Goal: Information Seeking & Learning: Learn about a topic

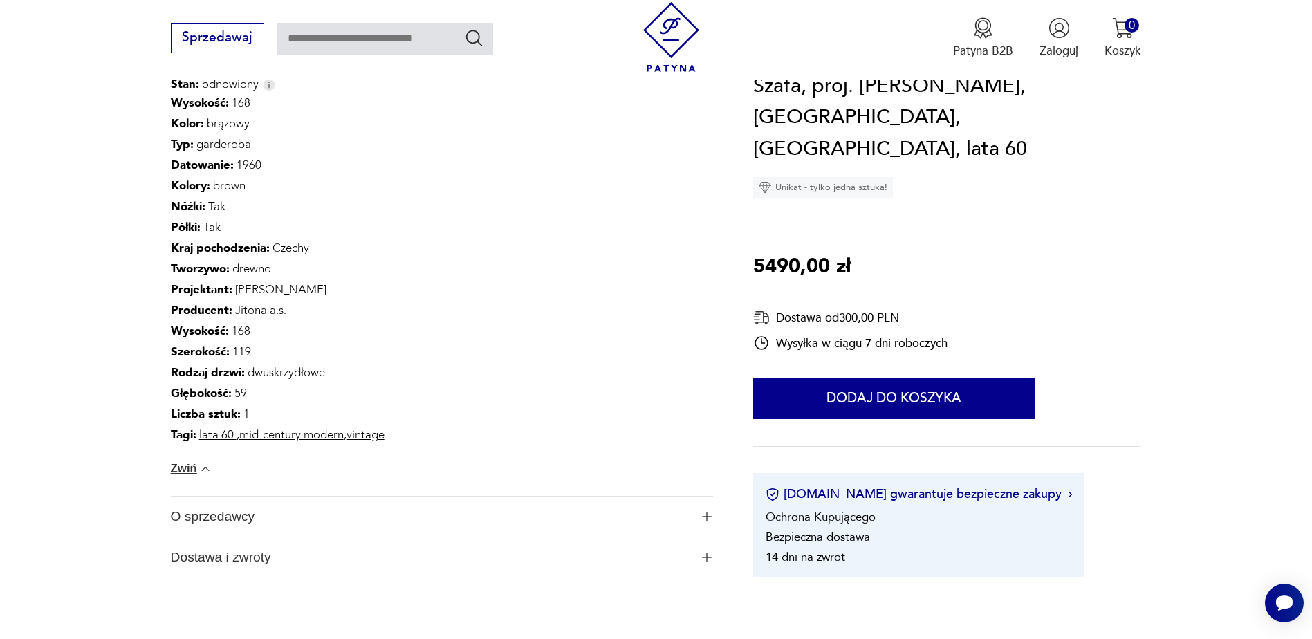
scroll to position [1038, 0]
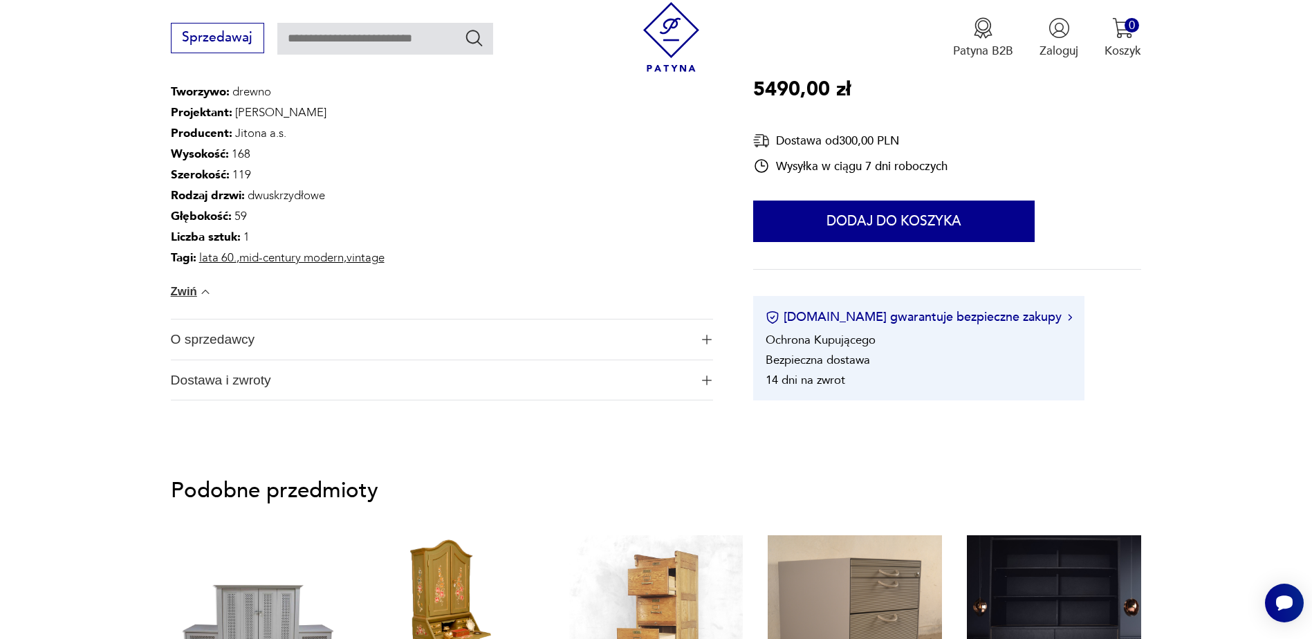
click at [178, 290] on button "Zwiń" at bounding box center [192, 292] width 42 height 14
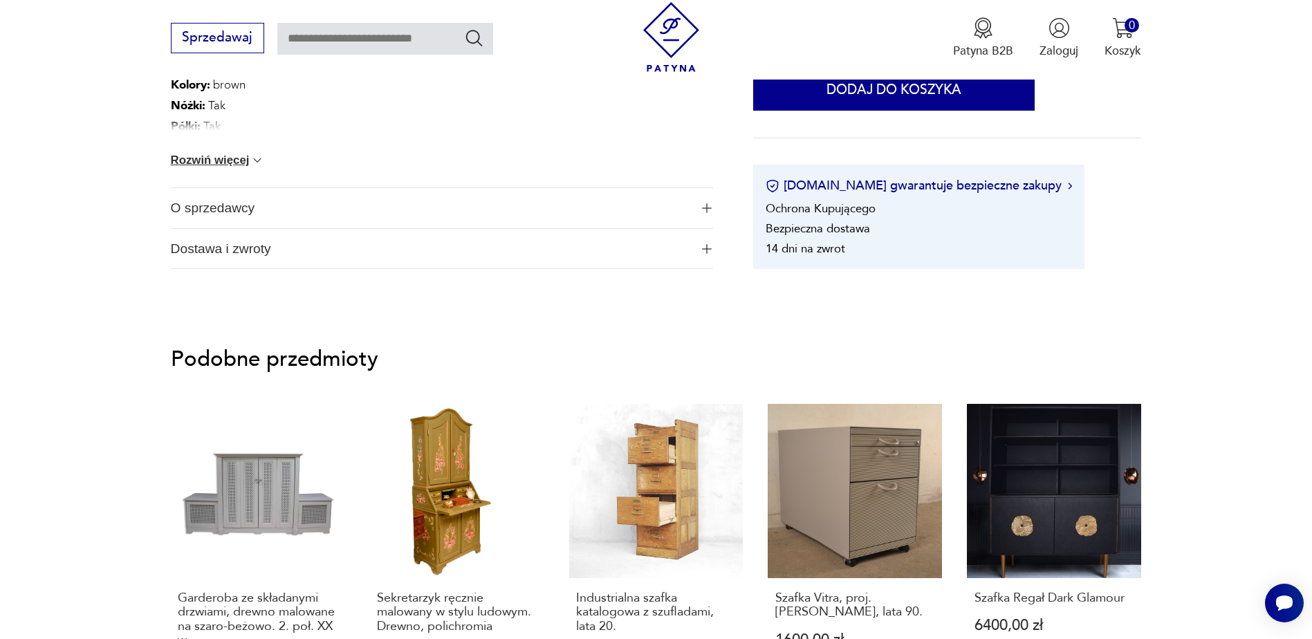
scroll to position [761, 0]
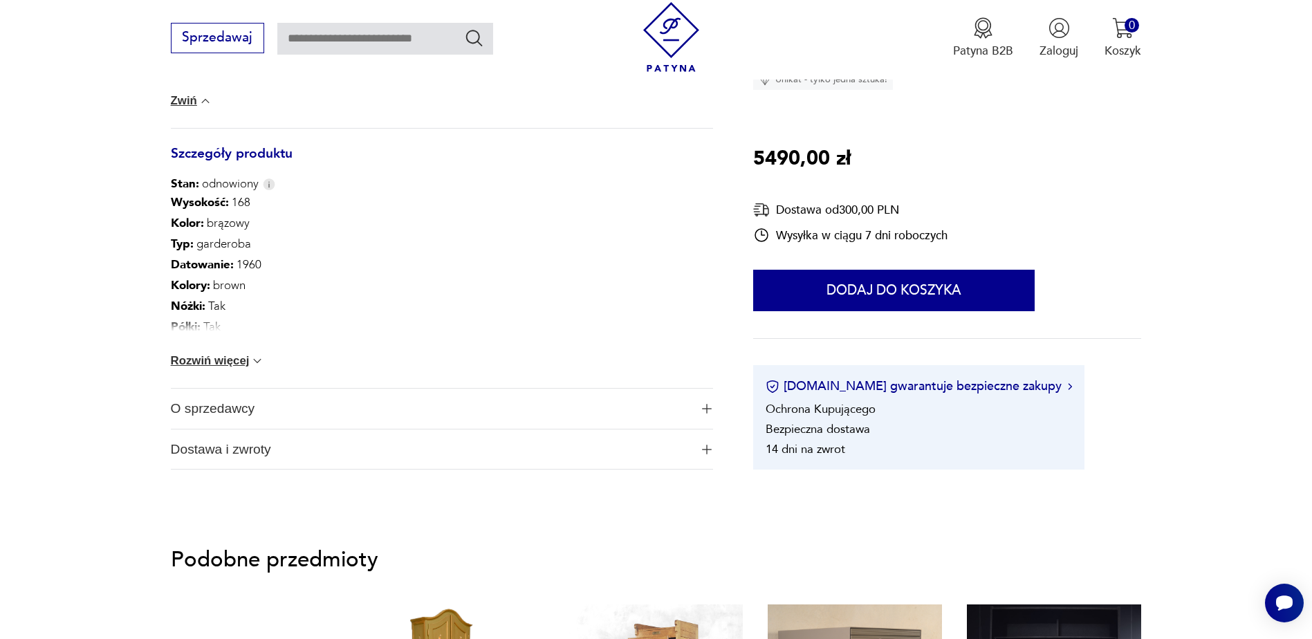
click at [203, 357] on button "Rozwiń więcej" at bounding box center [218, 361] width 94 height 14
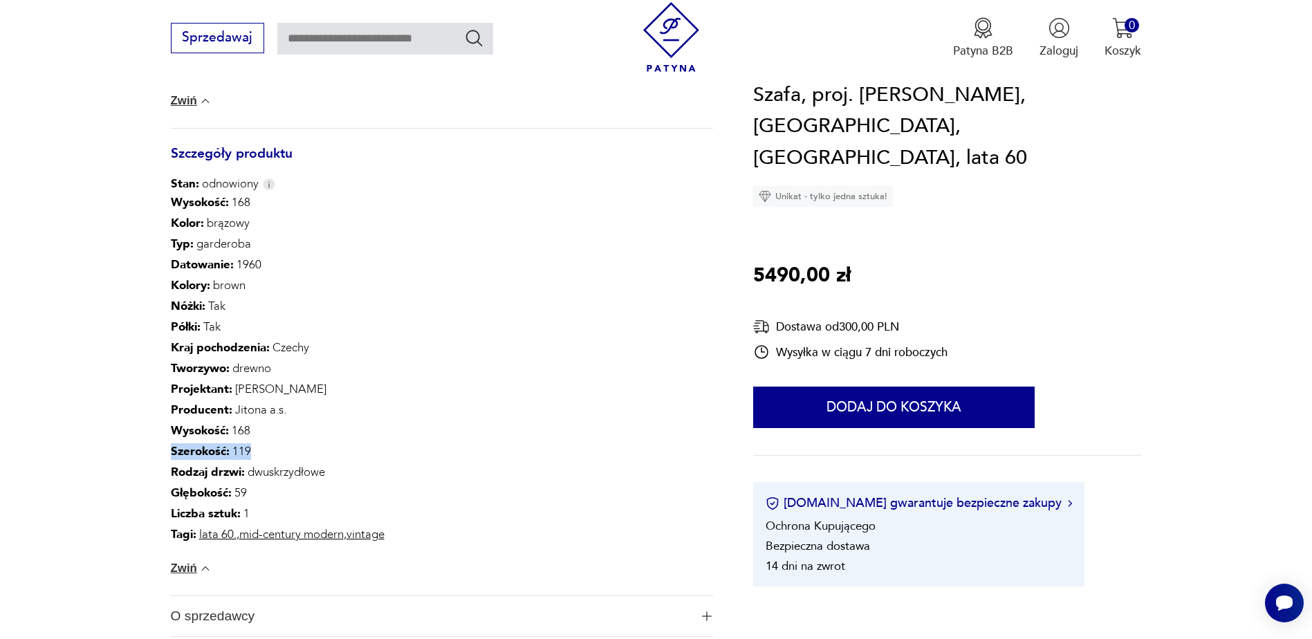
drag, startPoint x: 249, startPoint y: 449, endPoint x: 169, endPoint y: 450, distance: 80.3
click at [169, 450] on section "Opis produktu Szafa zaprojektowana przez [PERSON_NAME] w latach 60., wyprodukow…" at bounding box center [656, 105] width 1312 height 1226
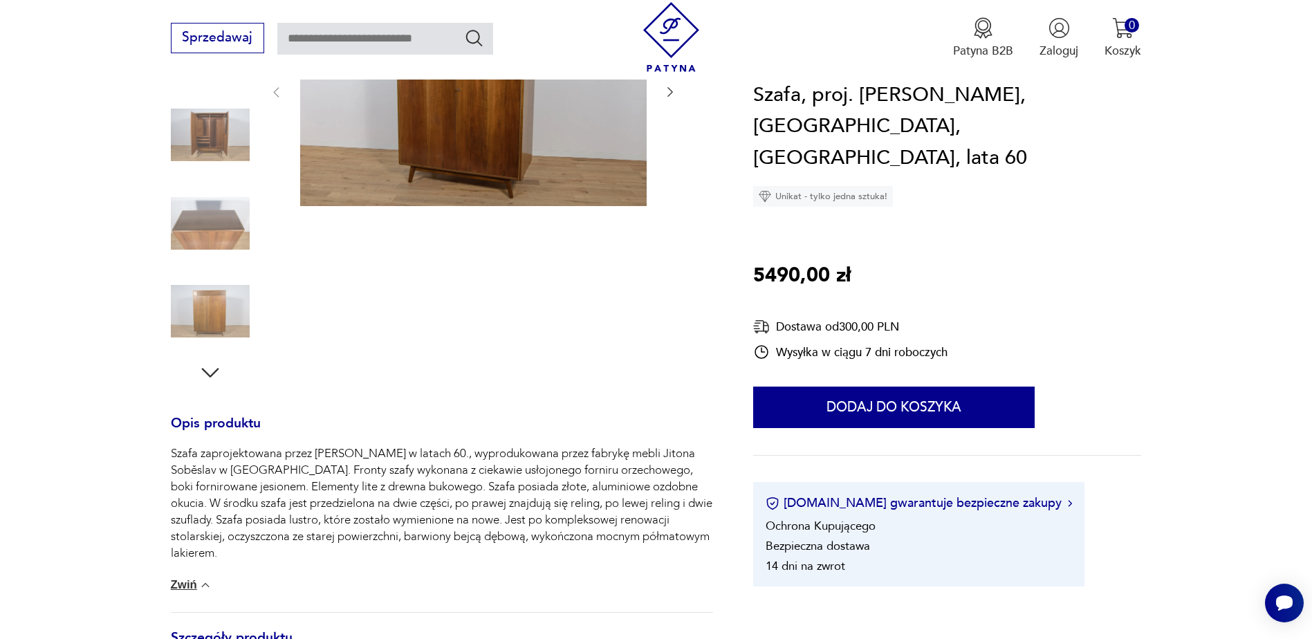
scroll to position [0, 0]
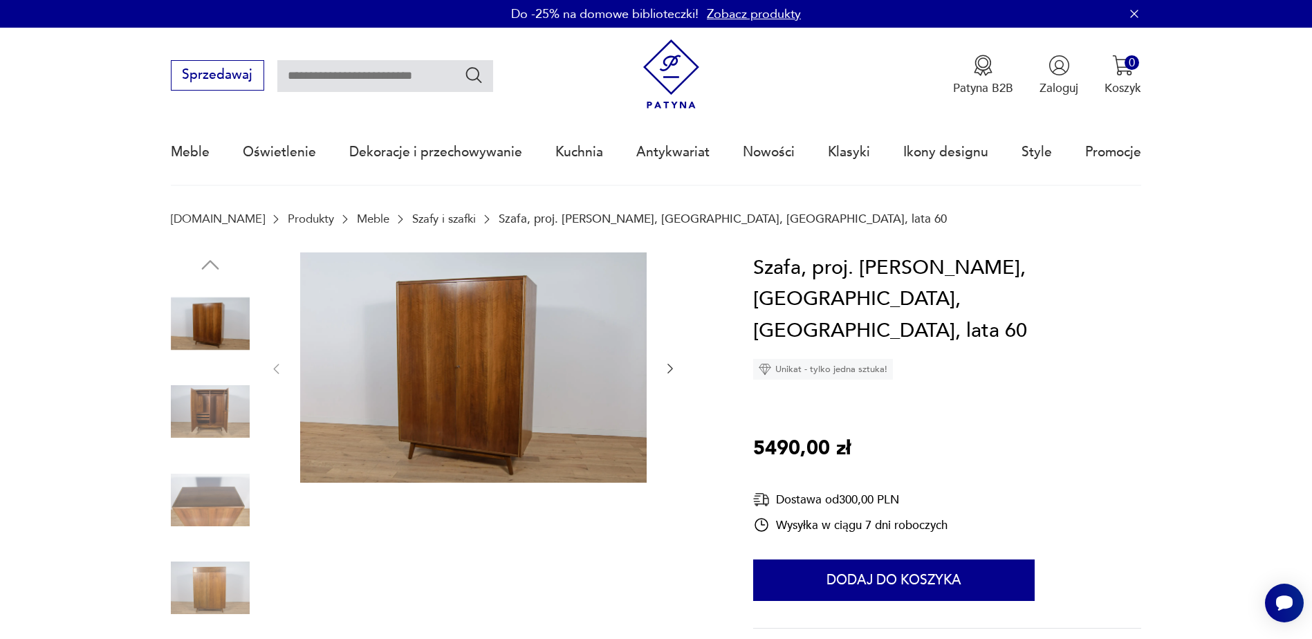
click at [420, 214] on link "Szafy i szafki" at bounding box center [444, 218] width 64 height 13
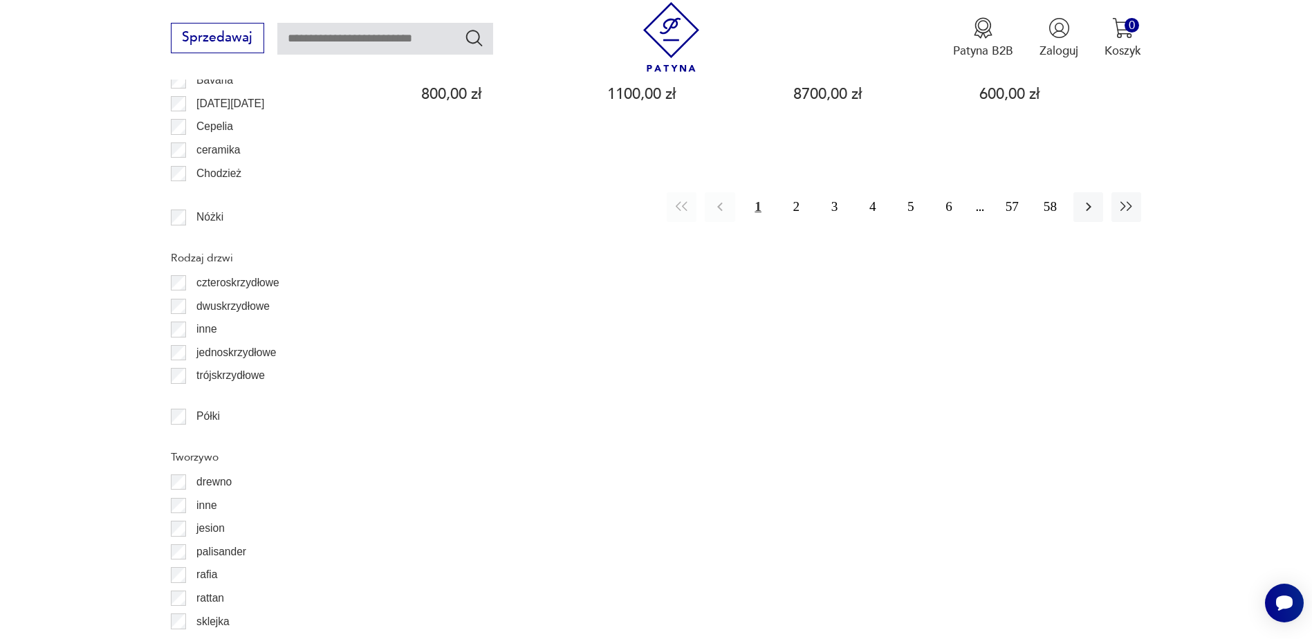
scroll to position [1844, 0]
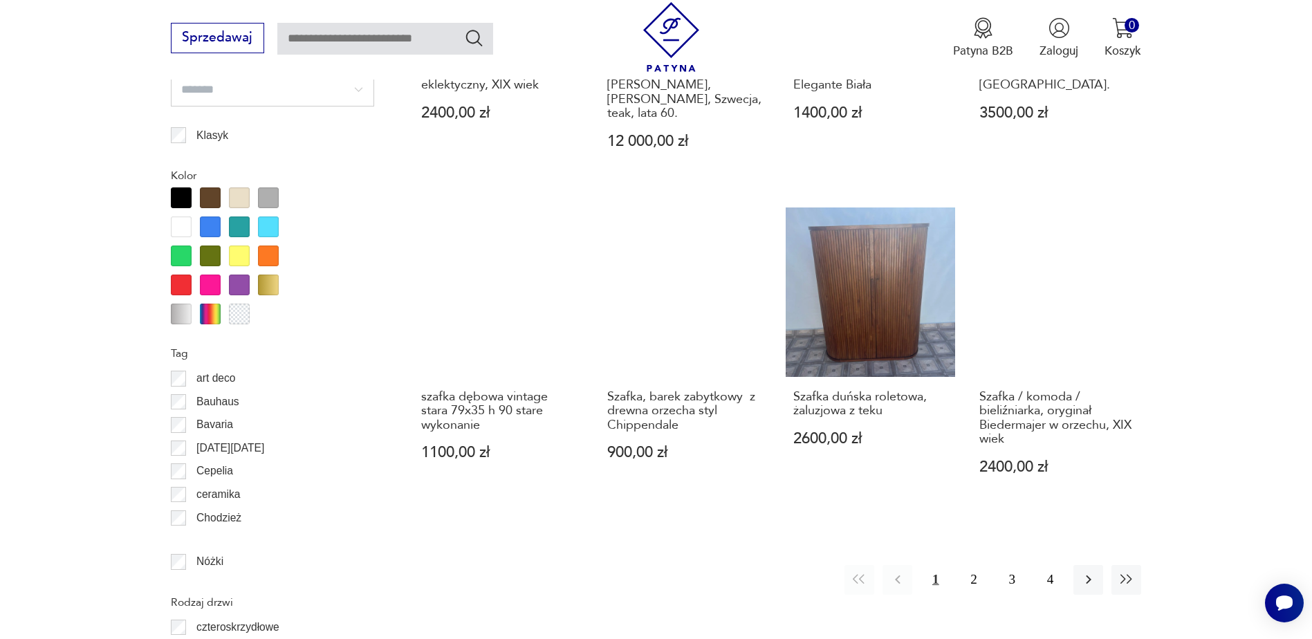
scroll to position [1576, 0]
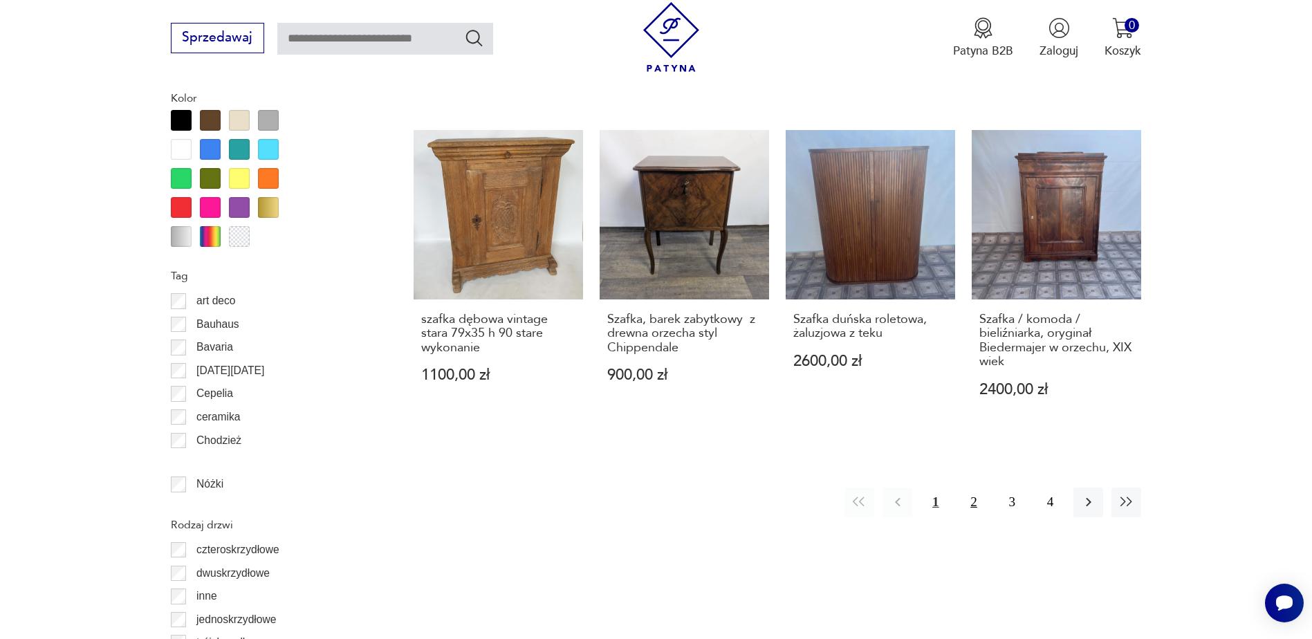
click at [974, 488] on button "2" at bounding box center [974, 503] width 30 height 30
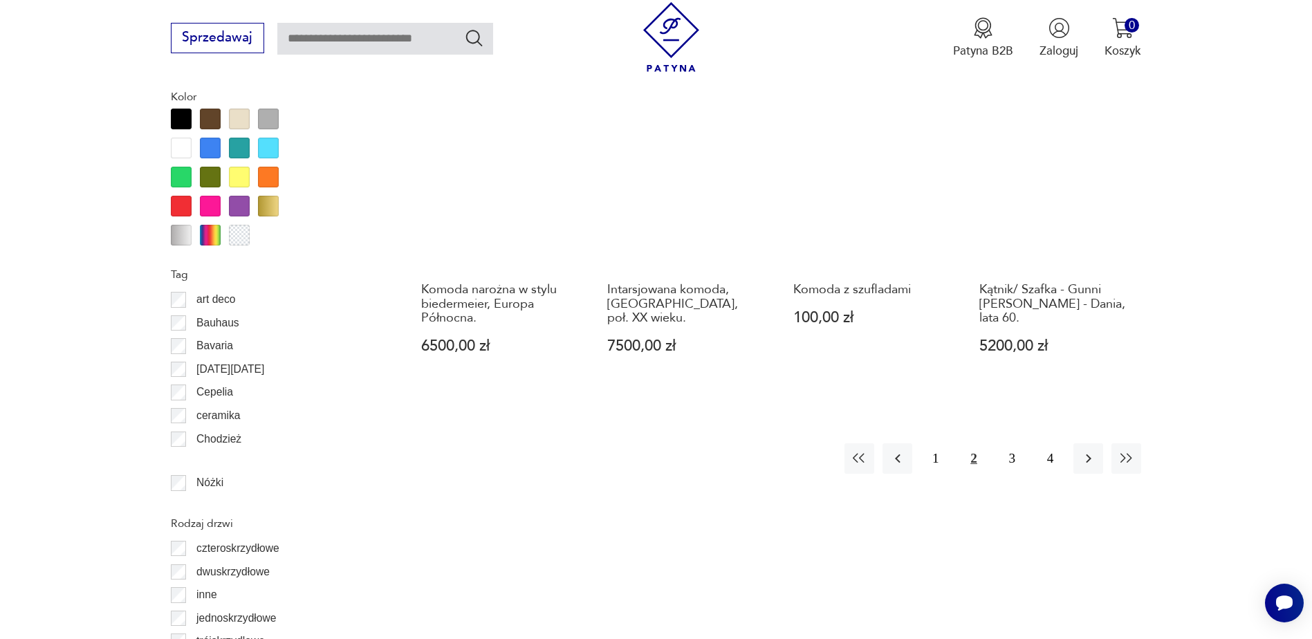
scroll to position [1645, 0]
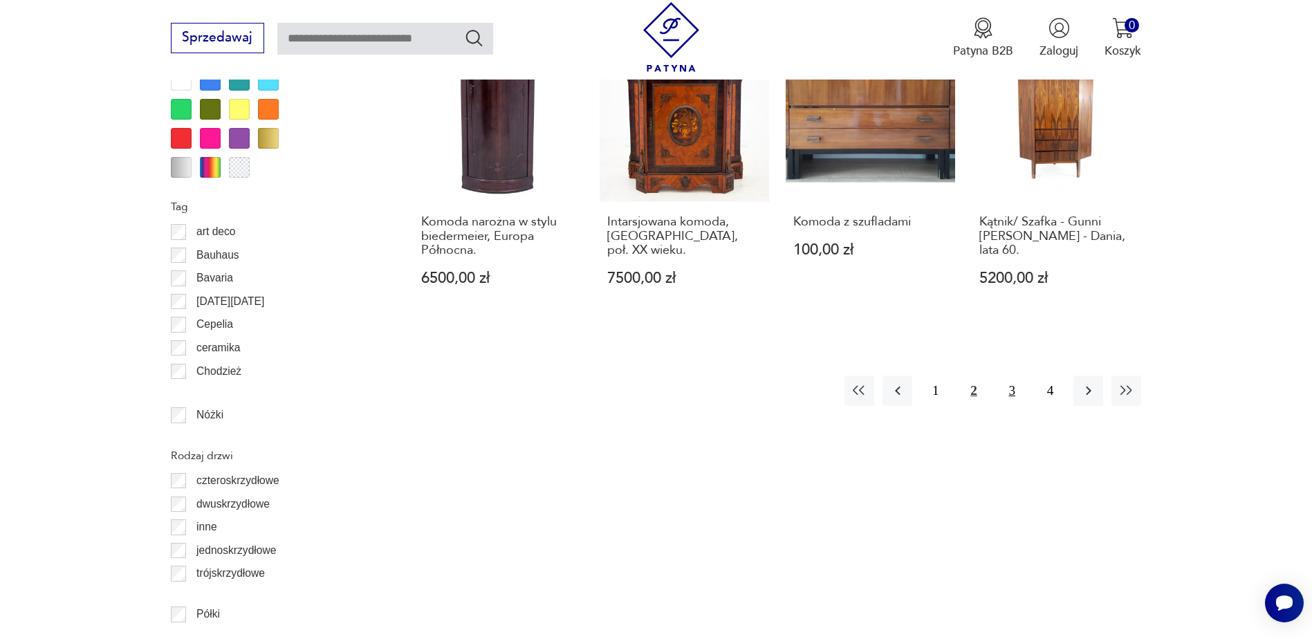
click at [1009, 392] on button "3" at bounding box center [1013, 391] width 30 height 30
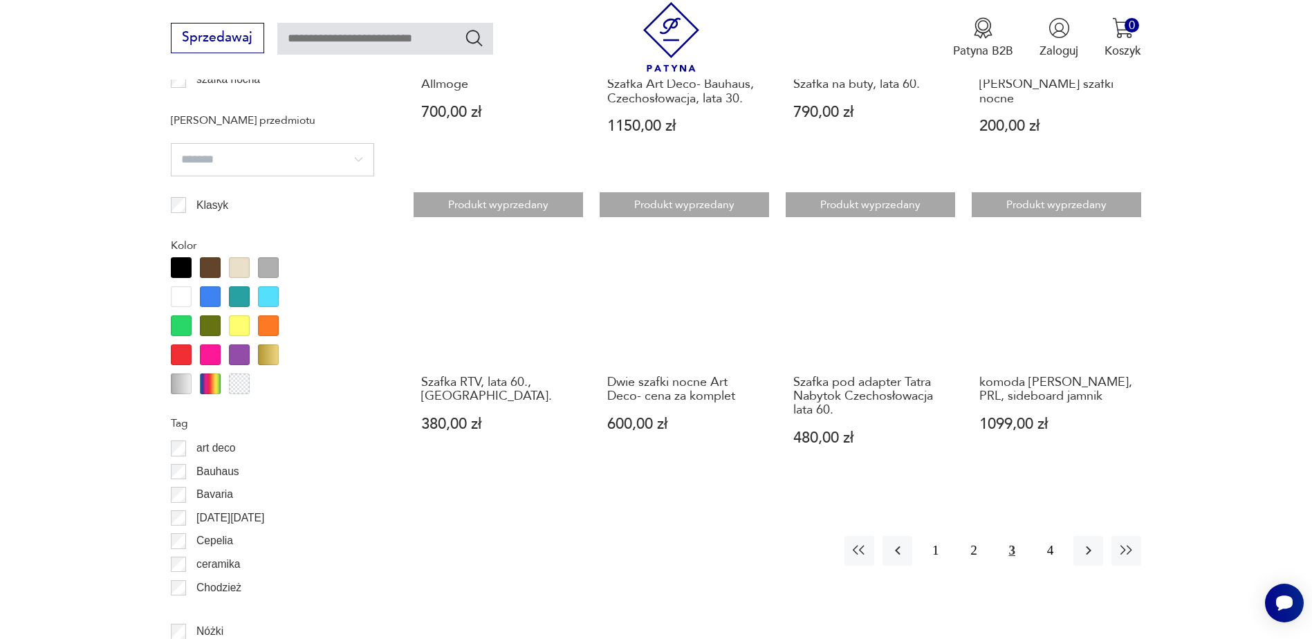
scroll to position [1576, 0]
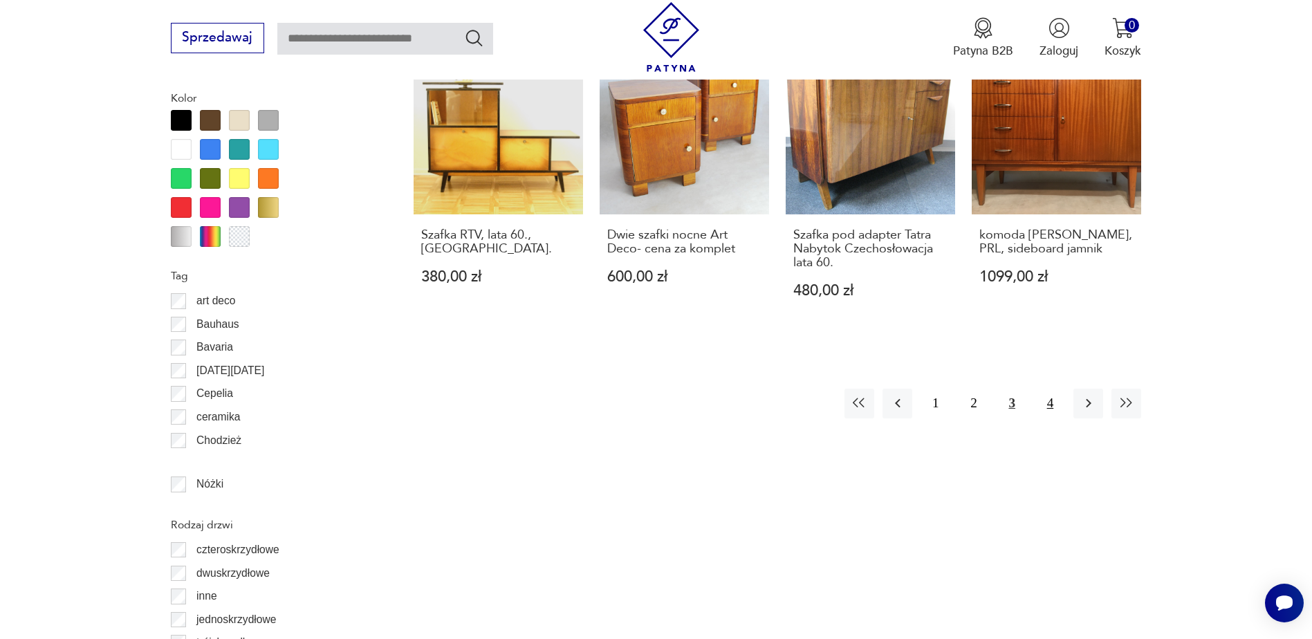
click at [1048, 406] on button "4" at bounding box center [1051, 404] width 30 height 30
